Goal: Find specific page/section: Find specific page/section

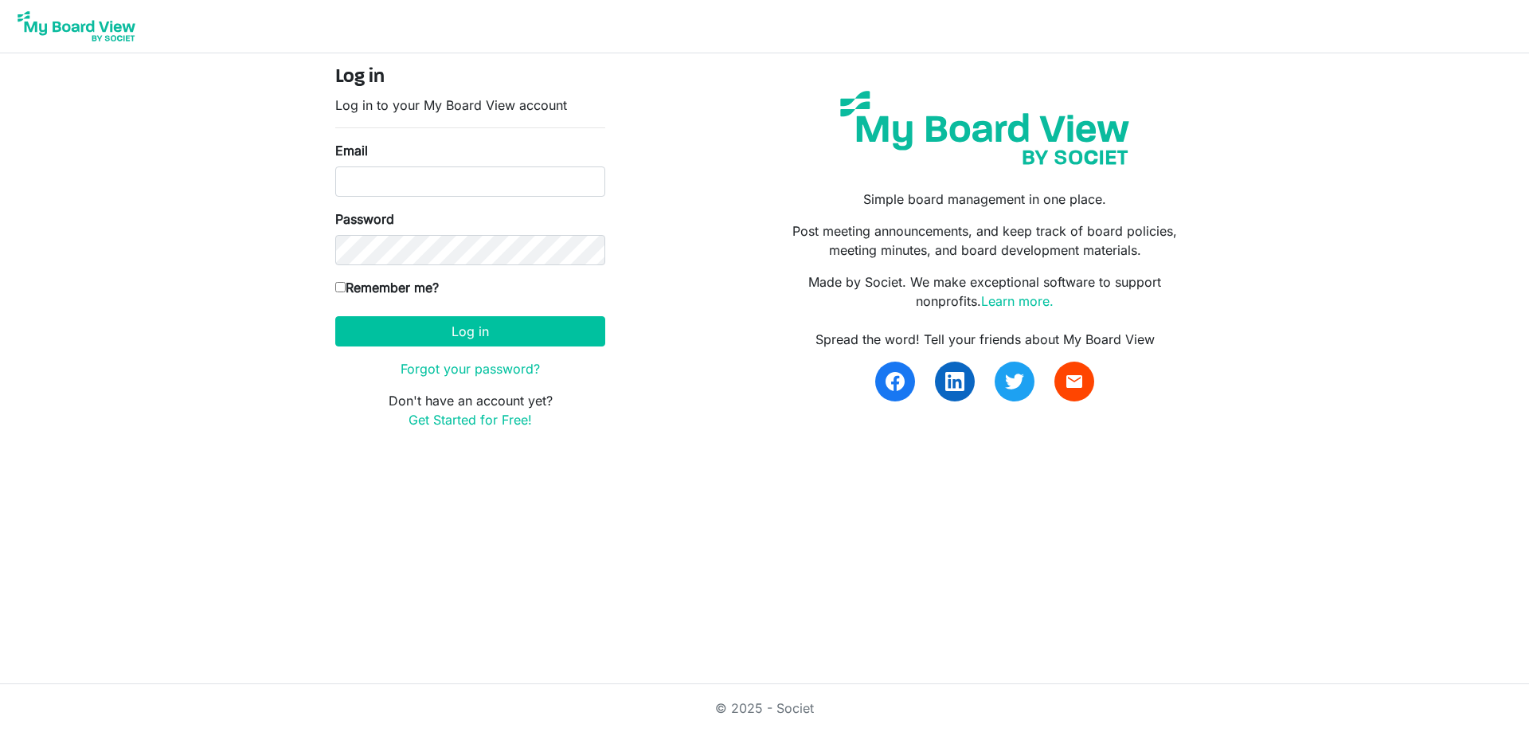
type input "dbernard@shermanchamber.us"
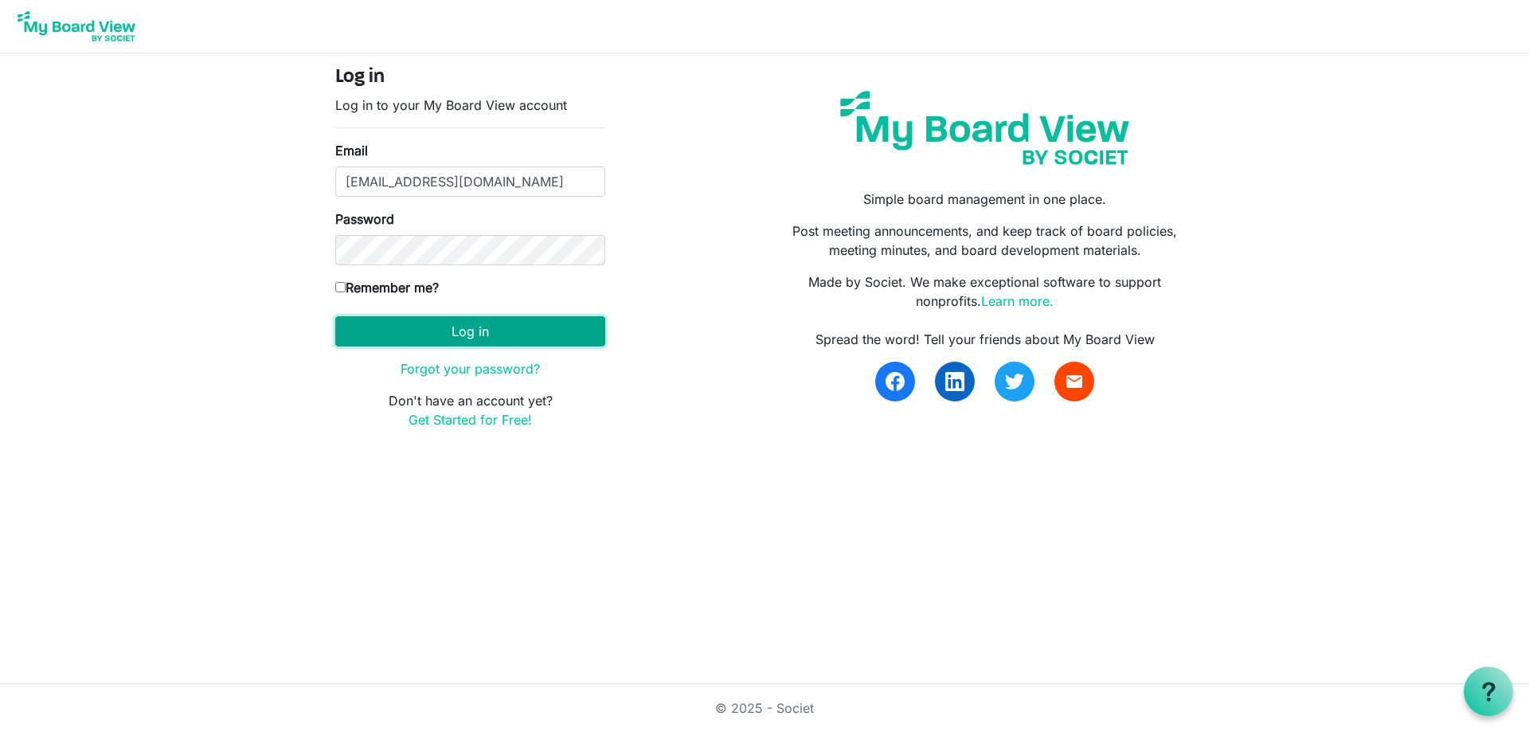
click at [519, 329] on button "Log in" at bounding box center [470, 331] width 270 height 30
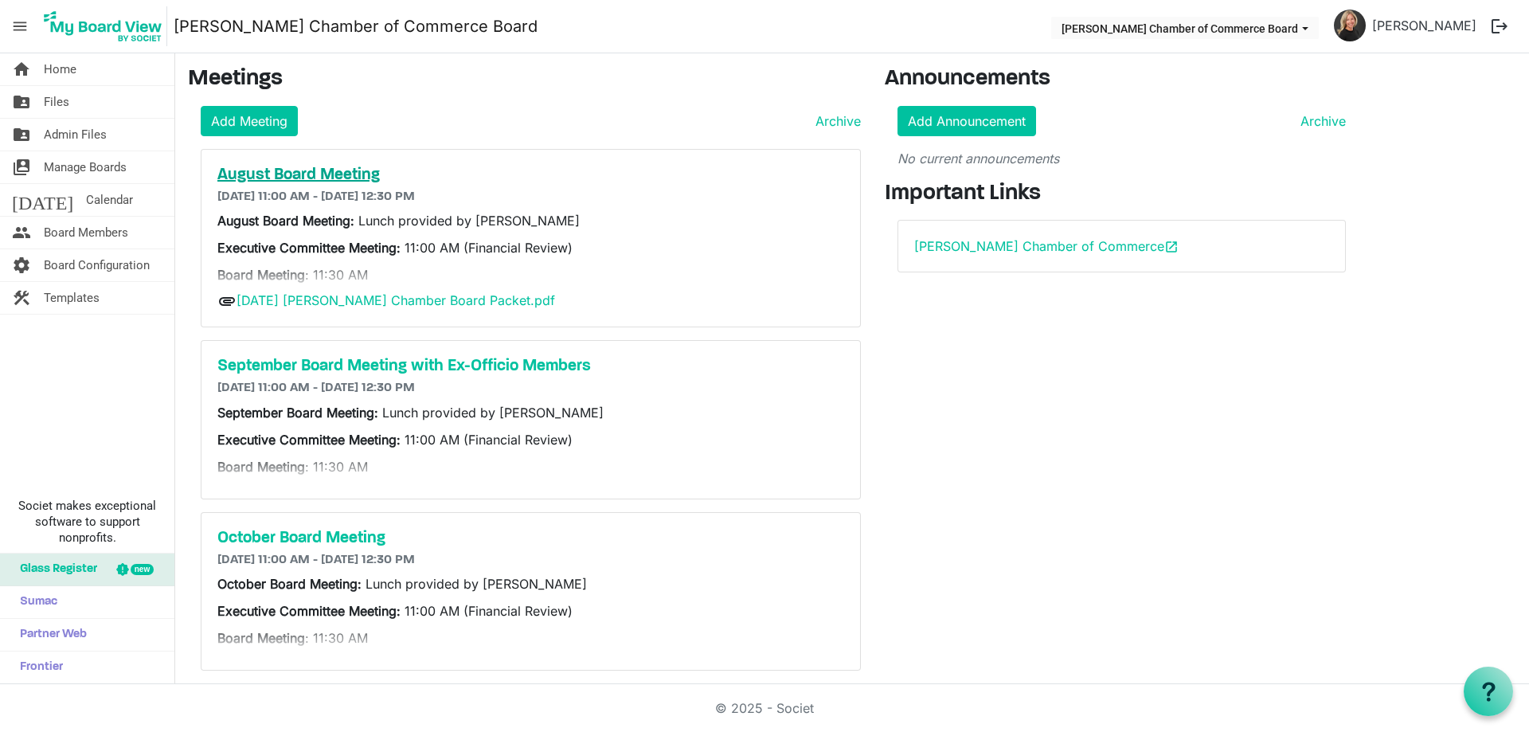
click at [323, 181] on h5 "August Board Meeting" at bounding box center [530, 175] width 627 height 19
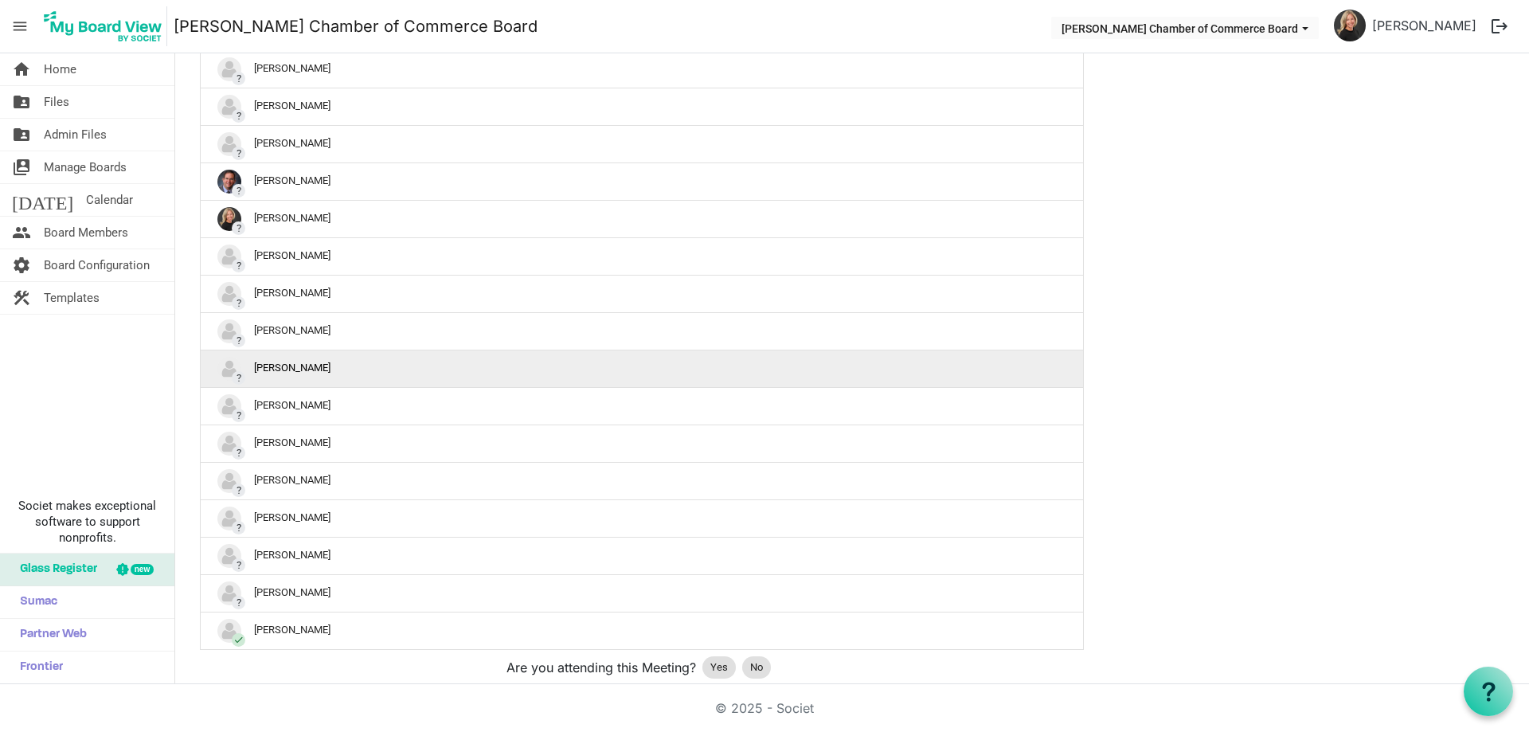
scroll to position [702, 0]
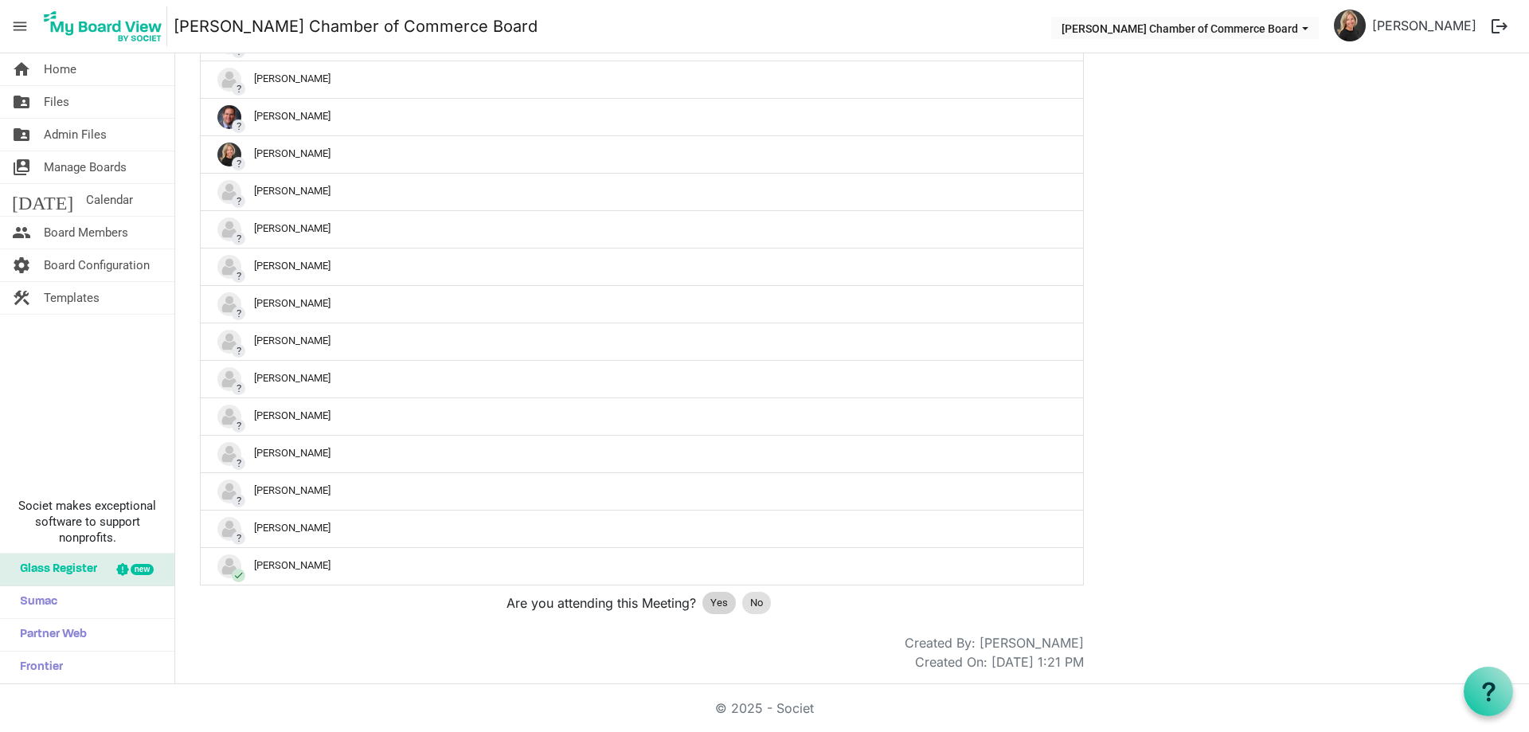
click at [718, 606] on span "Yes" at bounding box center [719, 603] width 18 height 16
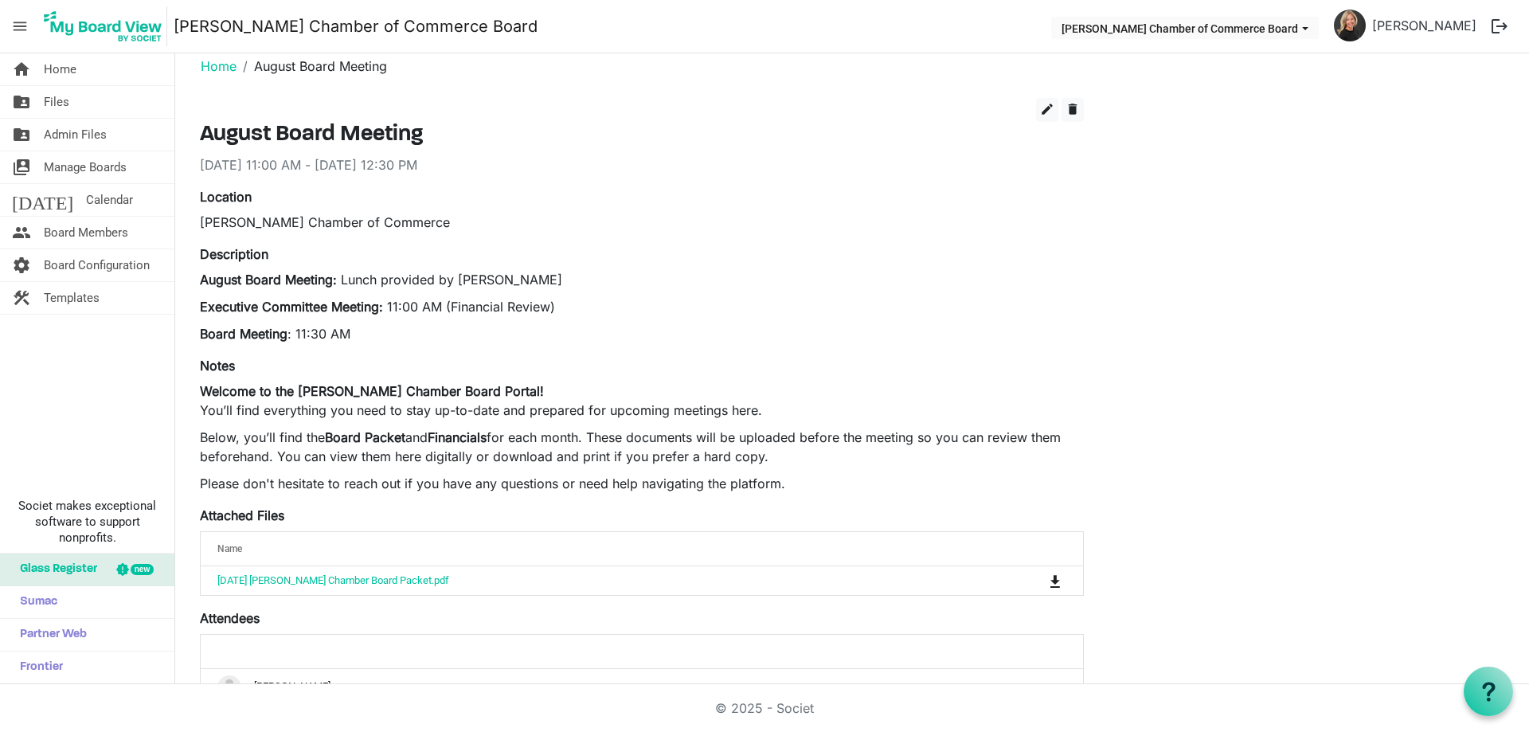
scroll to position [0, 0]
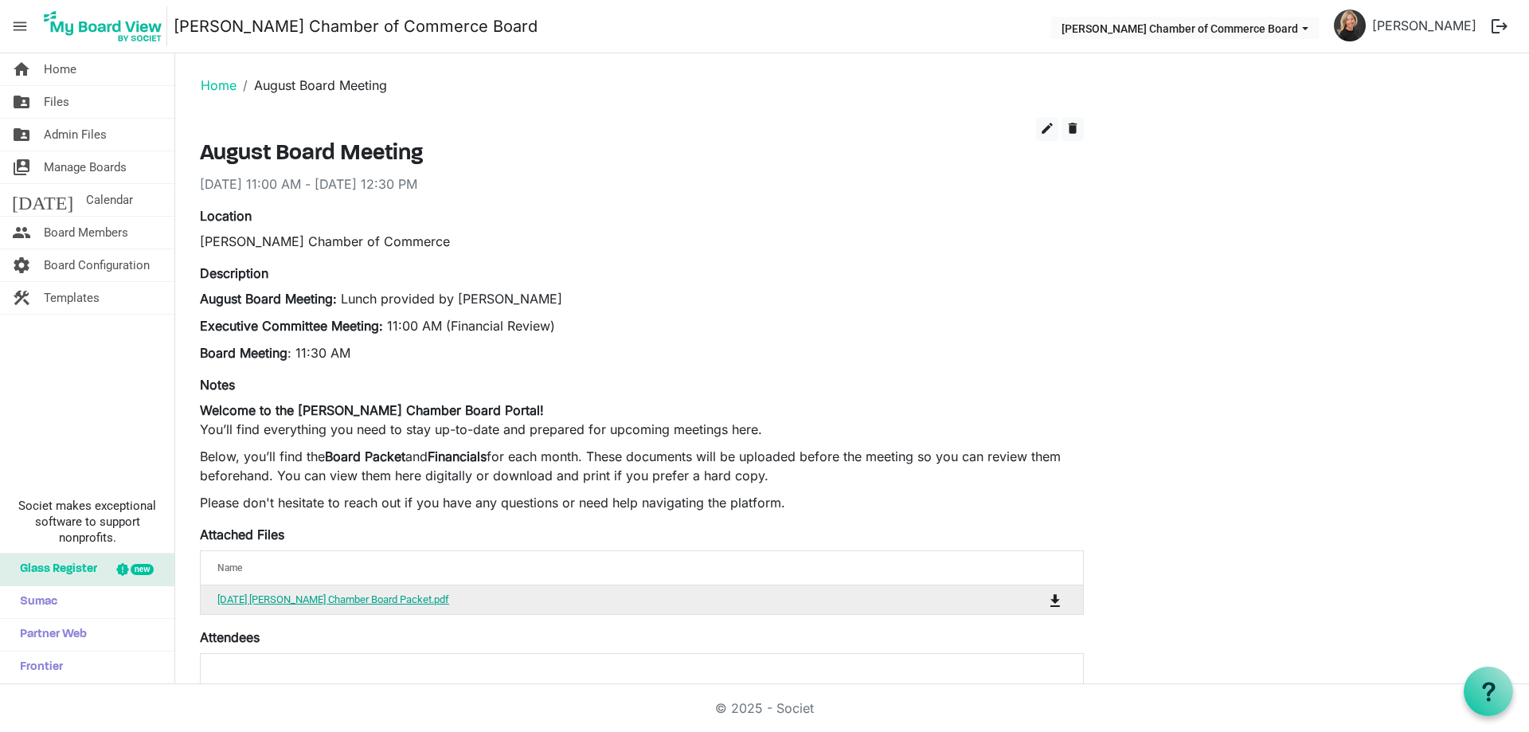
click at [322, 598] on link "[DATE] [PERSON_NAME] Chamber Board Packet.pdf" at bounding box center [333, 599] width 232 height 12
